Goal: Information Seeking & Learning: Learn about a topic

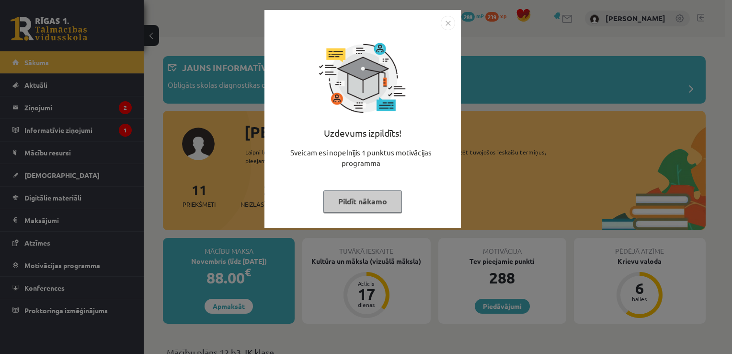
click at [447, 24] on img "Close" at bounding box center [448, 23] width 14 height 14
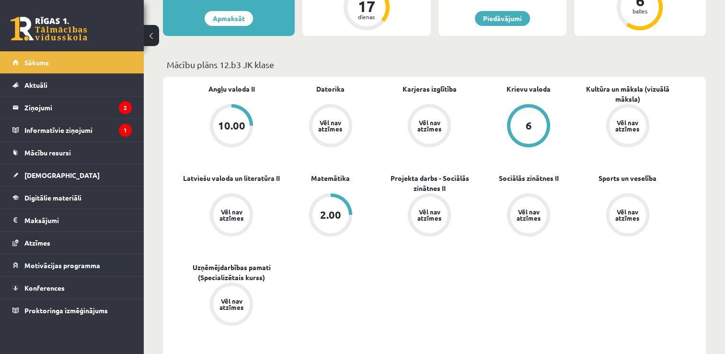
scroll to position [48, 0]
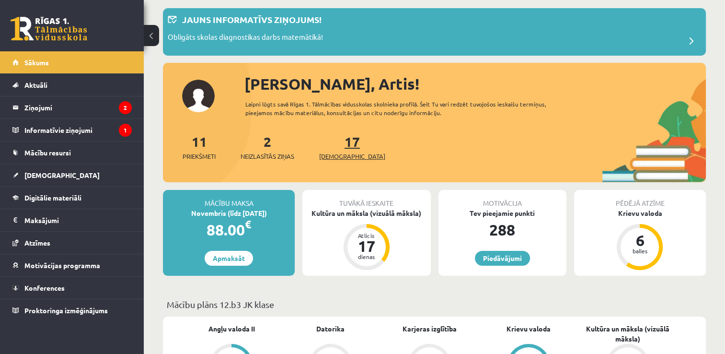
click at [339, 156] on span "[DEMOGRAPHIC_DATA]" at bounding box center [352, 156] width 66 height 10
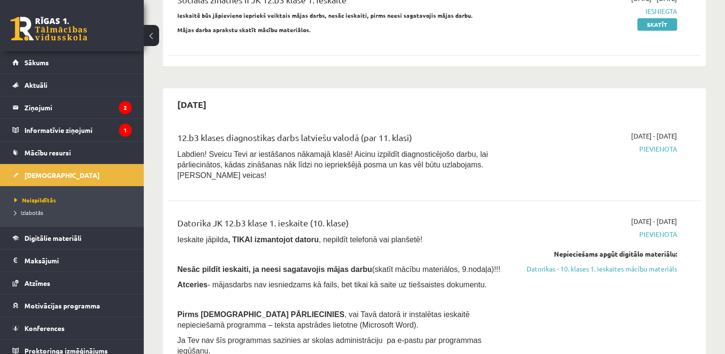
scroll to position [192, 0]
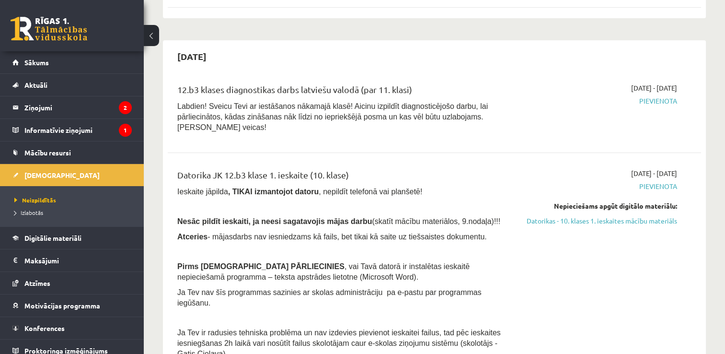
click at [662, 99] on span "Pievienota" at bounding box center [598, 101] width 157 height 10
drag, startPoint x: 486, startPoint y: 112, endPoint x: 390, endPoint y: 113, distance: 96.8
click at [453, 114] on p "Labdien! Sveicu Tevi ar iestāšanos nākamajā klasē! Aicinu izpildīt diagnosticēj…" at bounding box center [341, 117] width 328 height 32
drag, startPoint x: 328, startPoint y: 112, endPoint x: 311, endPoint y: 112, distance: 17.3
click at [313, 112] on span "Labdien! Sveicu Tevi ar iestāšanos nākamajā klasē! Aicinu izpildīt diagnosticēj…" at bounding box center [332, 116] width 311 height 29
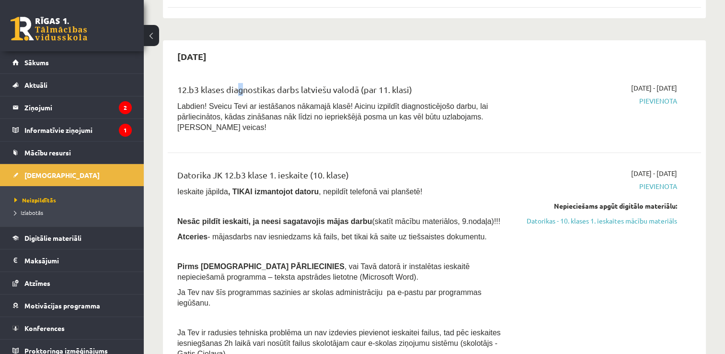
drag, startPoint x: 311, startPoint y: 112, endPoint x: 233, endPoint y: 92, distance: 79.5
click at [234, 92] on div "12.b3 klases diagnostikas darbs latviešu valodā (par 11. klasi)" at bounding box center [341, 92] width 328 height 18
drag, startPoint x: 222, startPoint y: 89, endPoint x: 208, endPoint y: 88, distance: 14.4
click at [221, 90] on div "12.b3 klases diagnostikas darbs latviešu valodā (par 11. klasi)" at bounding box center [341, 92] width 328 height 18
click at [207, 88] on div "12.b3 klases diagnostikas darbs latviešu valodā (par 11. klasi)" at bounding box center [341, 92] width 328 height 18
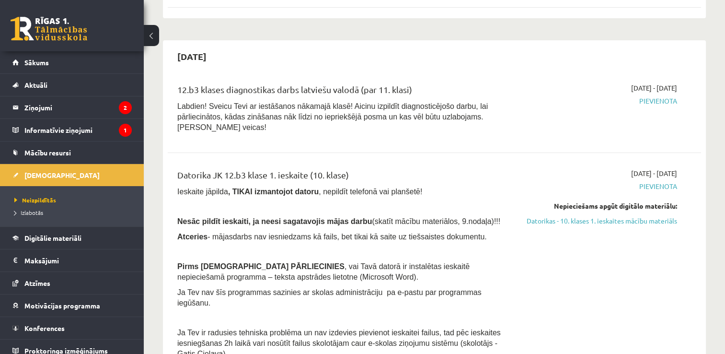
drag, startPoint x: 306, startPoint y: 96, endPoint x: 311, endPoint y: 95, distance: 5.0
click at [306, 97] on div "12.b3 klases diagnostikas darbs latviešu valodā (par 11. klasi)" at bounding box center [341, 92] width 328 height 18
click at [320, 95] on div "12.b3 klases diagnostikas darbs latviešu valodā (par 11. klasi)" at bounding box center [341, 92] width 328 height 18
click at [317, 90] on div "12.b3 klases diagnostikas darbs latviešu valodā (par 11. klasi)" at bounding box center [341, 92] width 328 height 18
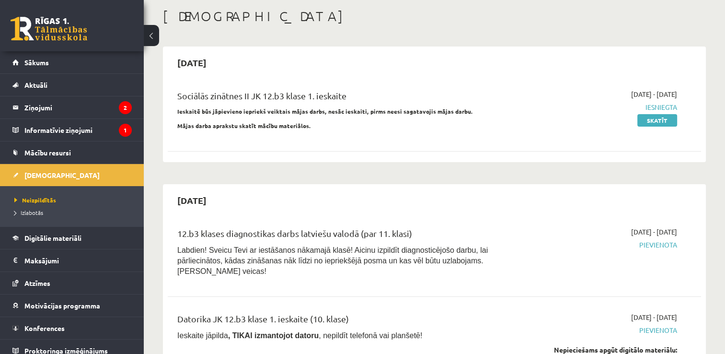
click at [667, 244] on span "Pievienota" at bounding box center [598, 245] width 157 height 10
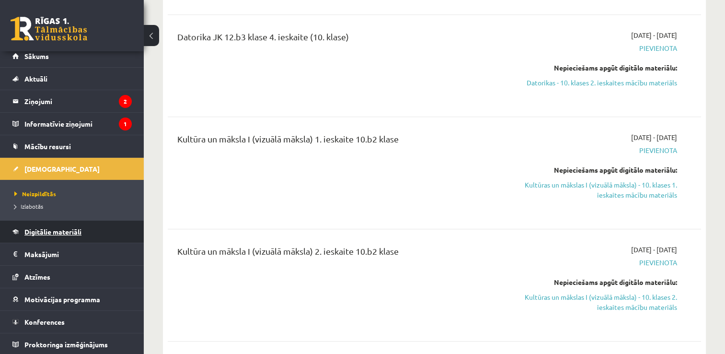
scroll to position [1006, 0]
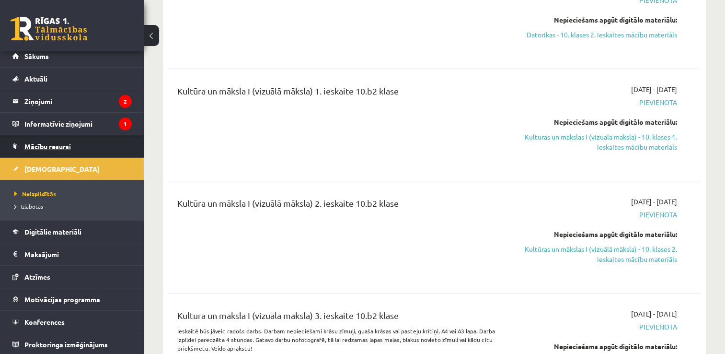
click at [55, 147] on span "Mācību resursi" at bounding box center [47, 146] width 46 height 9
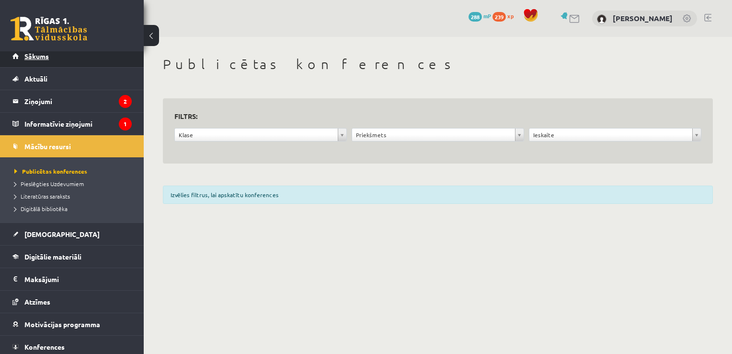
click at [43, 56] on span "Sākums" at bounding box center [36, 56] width 24 height 9
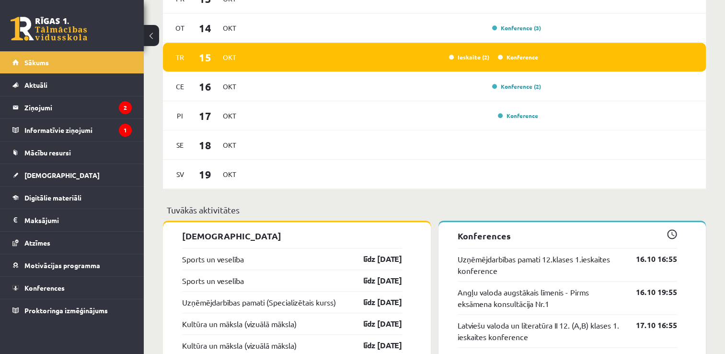
scroll to position [815, 0]
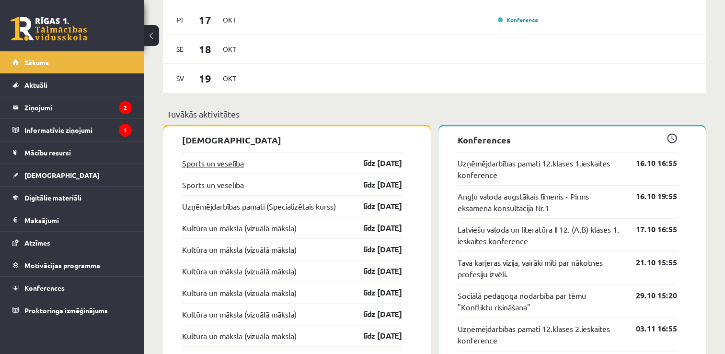
click at [228, 162] on link "Sports un veselība" at bounding box center [213, 163] width 62 height 12
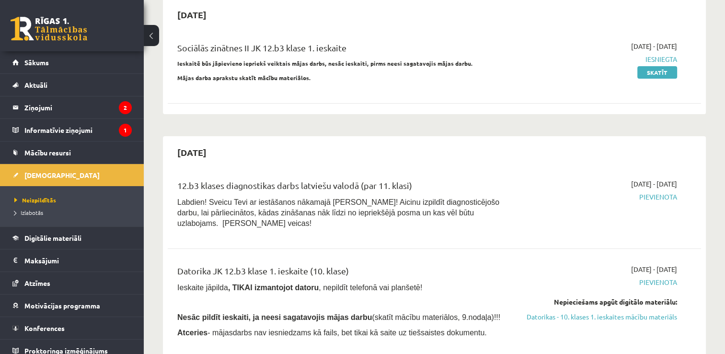
scroll to position [144, 0]
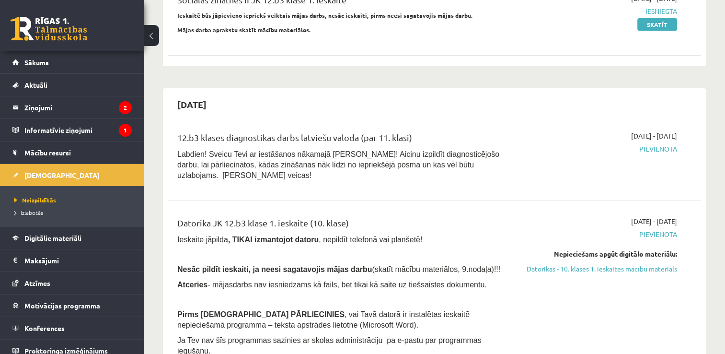
click at [659, 146] on span "Pievienota" at bounding box center [598, 149] width 157 height 10
drag, startPoint x: 659, startPoint y: 146, endPoint x: 653, endPoint y: 149, distance: 6.4
click at [653, 149] on span "Pievienota" at bounding box center [598, 149] width 157 height 10
click at [648, 136] on span "2025-10-16 - 2025-10-31" at bounding box center [654, 136] width 46 height 10
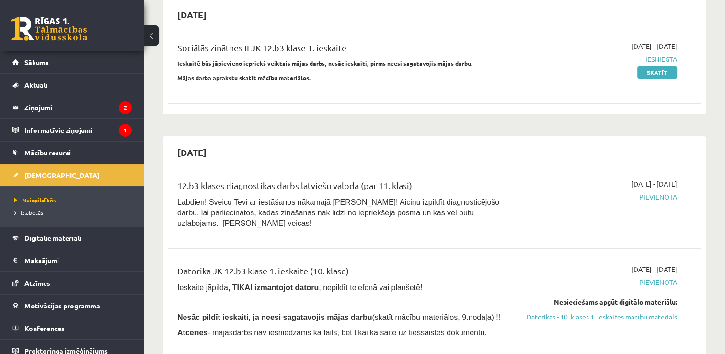
scroll to position [192, 0]
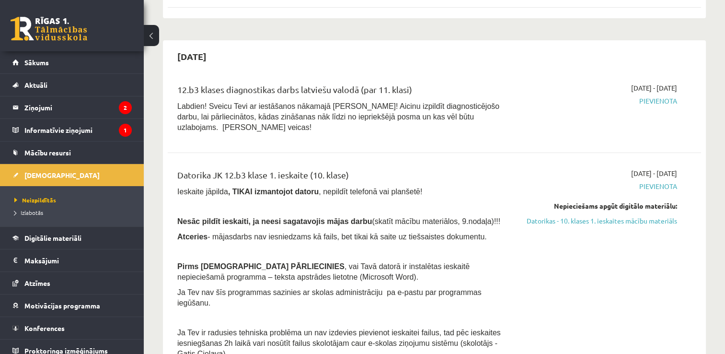
drag, startPoint x: 366, startPoint y: 90, endPoint x: 446, endPoint y: 98, distance: 80.4
click at [445, 98] on div "12.b3 klases diagnostikas darbs latviešu valodā (par 11. klasi)" at bounding box center [341, 92] width 328 height 18
drag, startPoint x: 446, startPoint y: 98, endPoint x: 459, endPoint y: 90, distance: 15.3
click at [459, 90] on div "12.b3 klases diagnostikas darbs latviešu valodā (par 11. klasi)" at bounding box center [341, 92] width 328 height 18
click at [466, 86] on div "12.b3 klases diagnostikas darbs latviešu valodā (par 11. klasi)" at bounding box center [341, 92] width 328 height 18
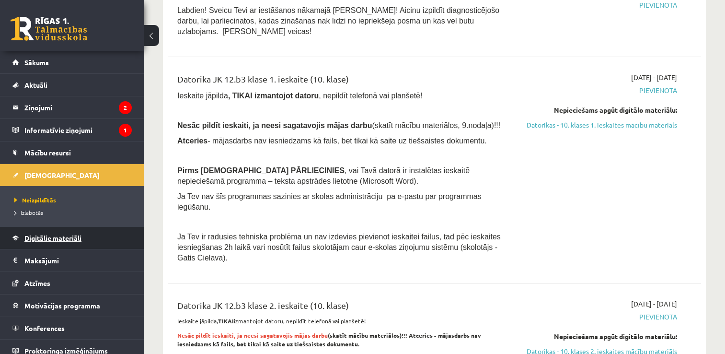
scroll to position [6, 0]
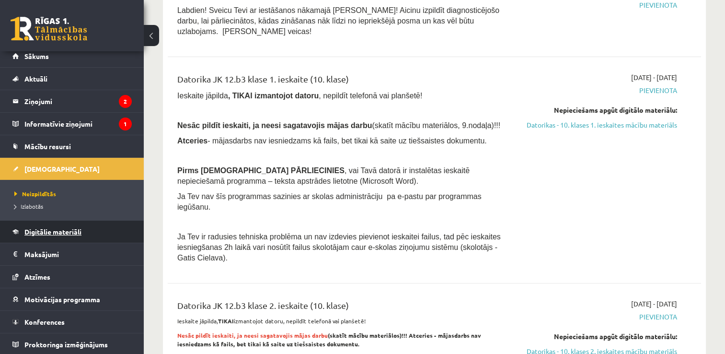
click at [54, 229] on span "Digitālie materiāli" at bounding box center [52, 231] width 57 height 9
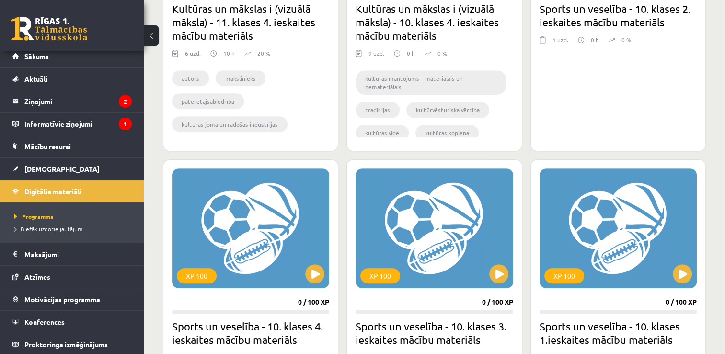
scroll to position [6, 0]
click at [40, 165] on span "[DEMOGRAPHIC_DATA]" at bounding box center [61, 168] width 75 height 9
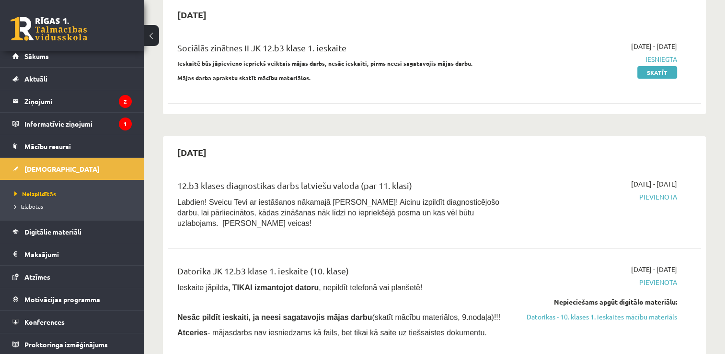
scroll to position [144, 0]
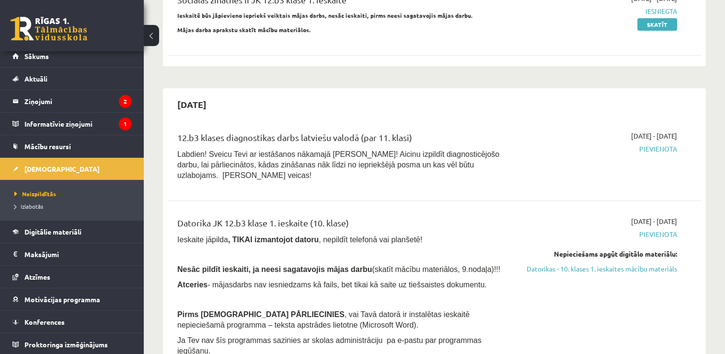
click at [665, 150] on span "Pievienota" at bounding box center [598, 149] width 157 height 10
drag, startPoint x: 655, startPoint y: 149, endPoint x: 682, endPoint y: 150, distance: 26.9
click at [682, 150] on div "2025-10-16 - 2025-10-31 Pievienota" at bounding box center [599, 158] width 172 height 55
click at [568, 169] on div "2025-10-16 - 2025-10-31 Pievienota" at bounding box center [599, 158] width 172 height 55
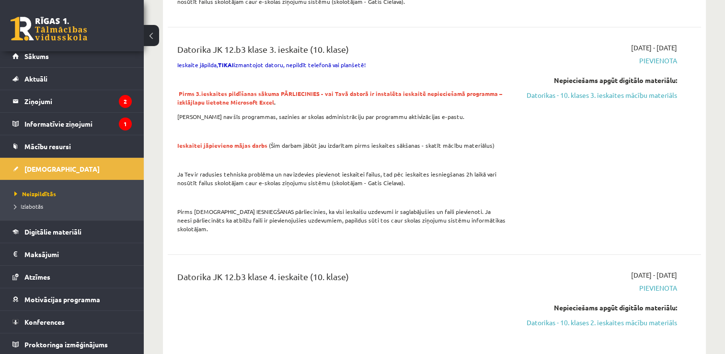
scroll to position [767, 0]
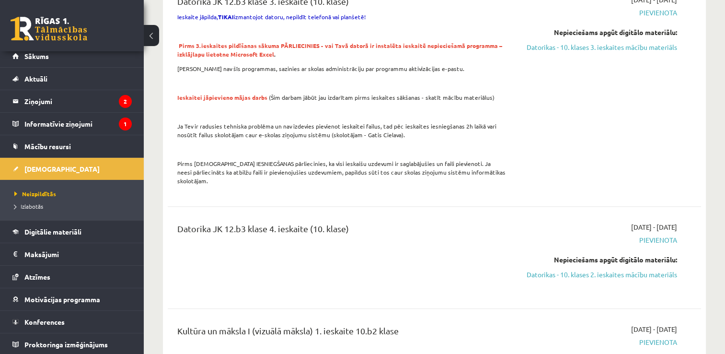
drag, startPoint x: 454, startPoint y: 301, endPoint x: 436, endPoint y: 302, distance: 17.8
click at [453, 324] on div "Kultūra un māksla I (vizuālā māksla) 1. ieskaite 10.b2 klase" at bounding box center [341, 333] width 328 height 18
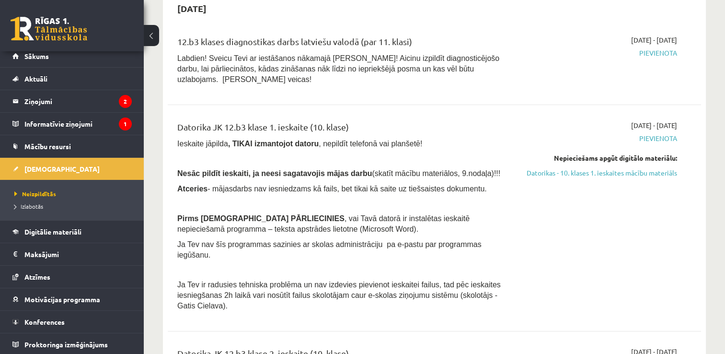
scroll to position [288, 0]
